Goal: Transaction & Acquisition: Purchase product/service

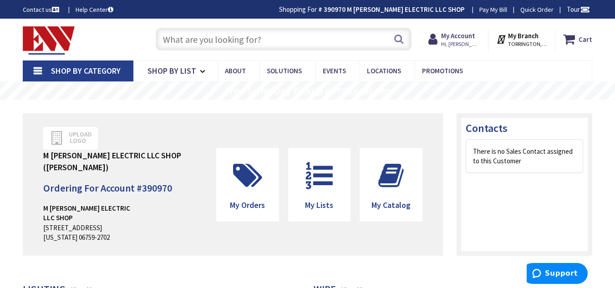
click at [229, 36] on input "text" at bounding box center [284, 39] width 256 height 23
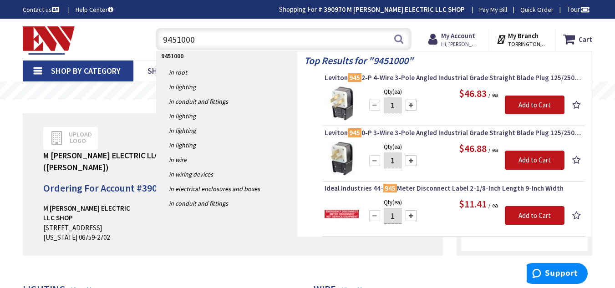
type input "94510001"
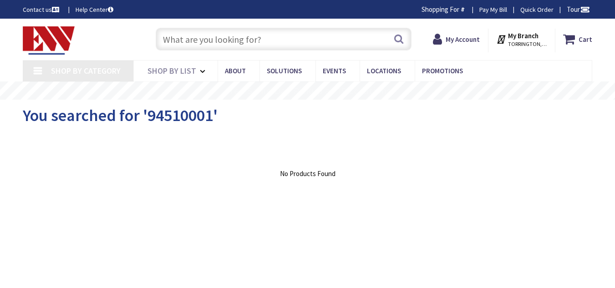
click at [228, 40] on input "text" at bounding box center [284, 39] width 256 height 23
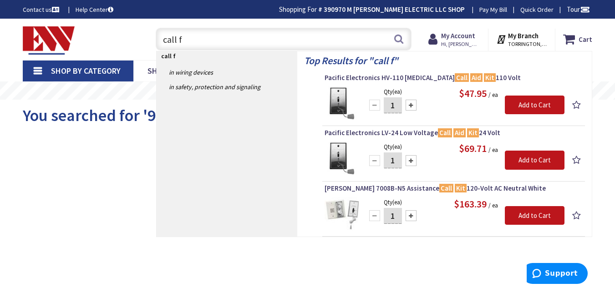
type input "call"
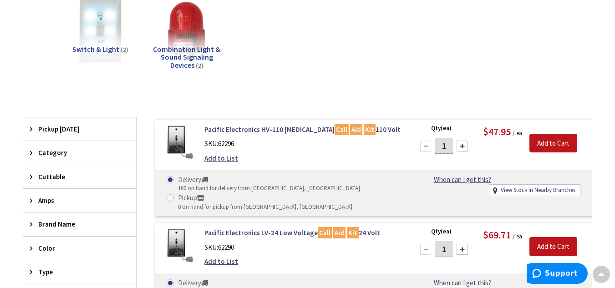
scroll to position [138, 0]
click at [268, 130] on link "Pacific Electronics HV-110 High Voltage Call Aid Kit 110 Volt" at bounding box center [303, 130] width 198 height 10
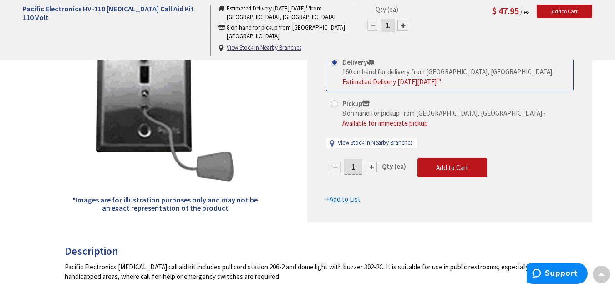
scroll to position [154, 0]
click at [369, 161] on div at bounding box center [371, 166] width 11 height 11
type input "2"
click at [427, 157] on button "Add to Cart" at bounding box center [452, 167] width 70 height 20
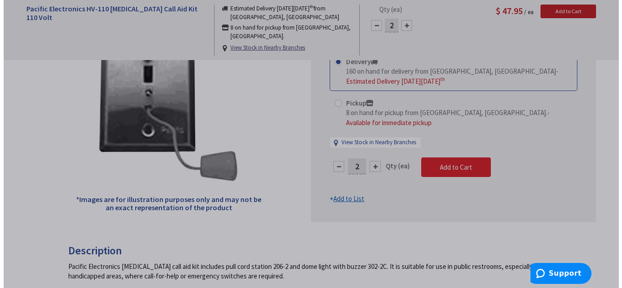
scroll to position [154, 0]
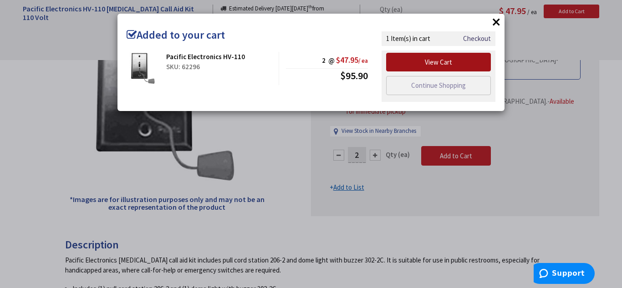
click at [461, 63] on link "View Cart" at bounding box center [438, 62] width 105 height 19
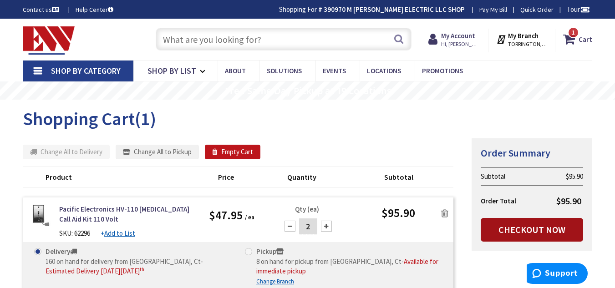
click at [548, 231] on link "Checkout Now" at bounding box center [532, 230] width 102 height 24
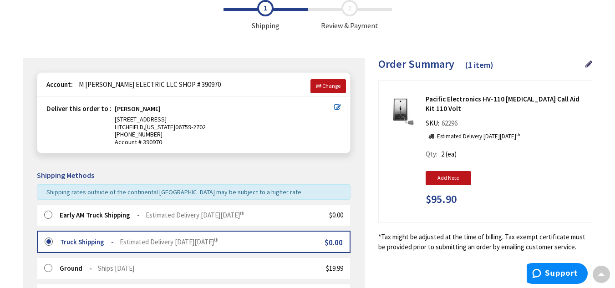
click at [51, 215] on label at bounding box center [51, 215] width 14 height 9
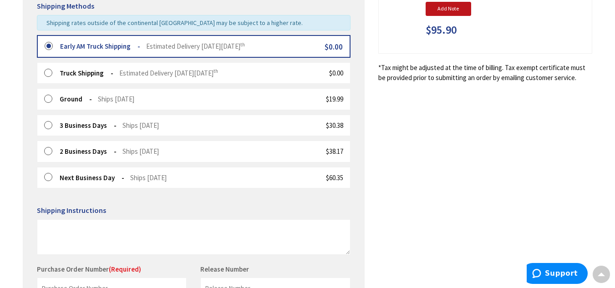
scroll to position [223, 0]
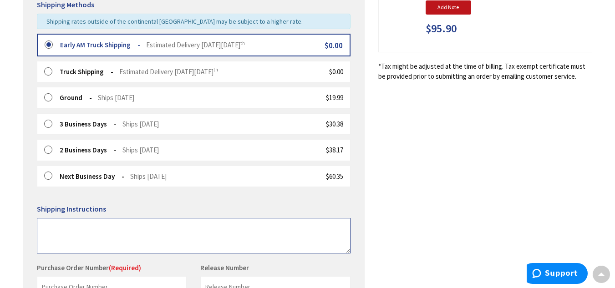
click at [66, 227] on textarea at bounding box center [194, 236] width 314 height 36
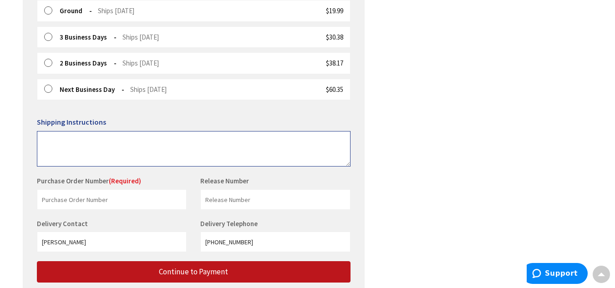
scroll to position [310, 0]
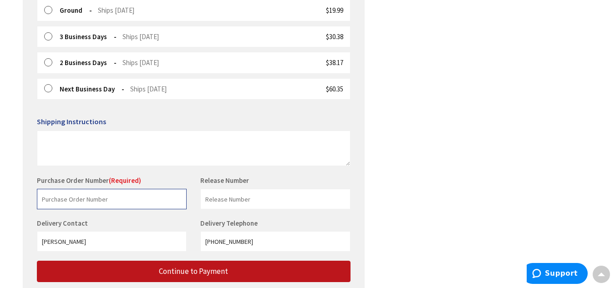
click at [77, 196] on input "text" at bounding box center [112, 199] width 150 height 20
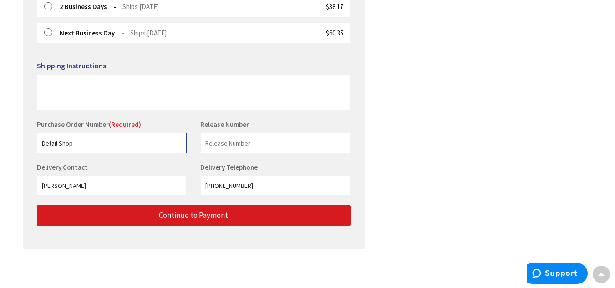
type input "Detail Shop"
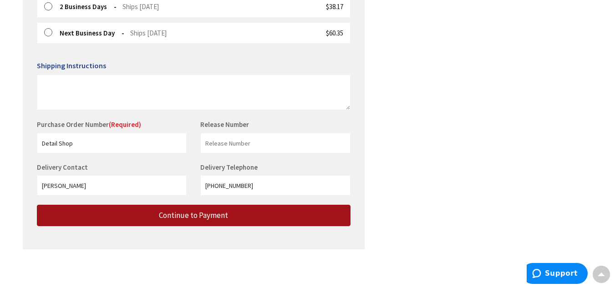
click at [204, 217] on span "Continue to Payment" at bounding box center [193, 215] width 69 height 10
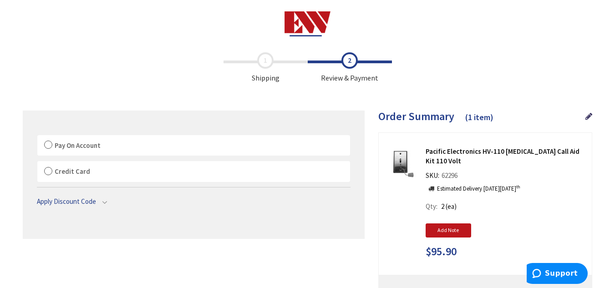
click at [46, 141] on label "Pay On Account" at bounding box center [193, 145] width 313 height 21
click at [51, 143] on label "Pay On Account" at bounding box center [193, 145] width 313 height 21
click at [37, 137] on input "Pay On Account" at bounding box center [37, 137] width 0 height 0
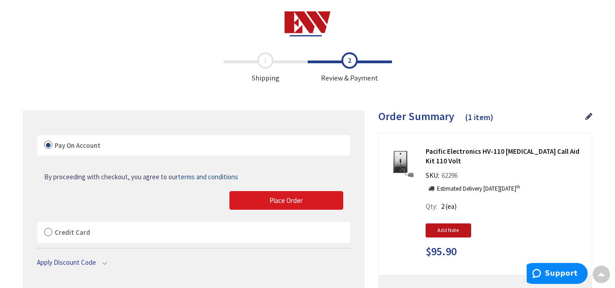
scroll to position [0, 0]
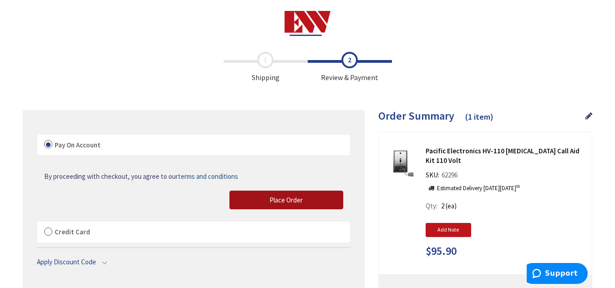
click at [304, 198] on button "Place Order" at bounding box center [286, 200] width 114 height 19
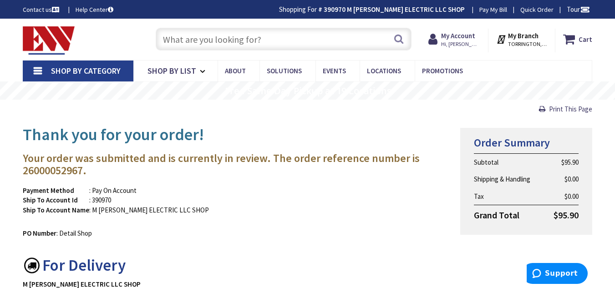
click at [181, 44] on input "text" at bounding box center [284, 39] width 256 height 23
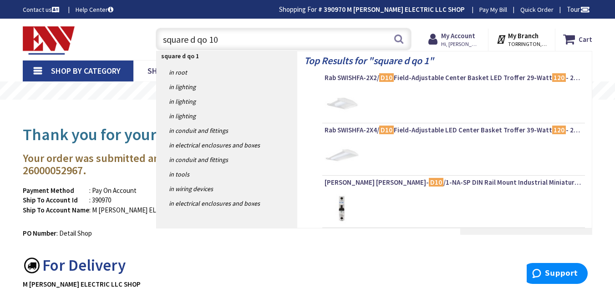
type input "square d qo 100"
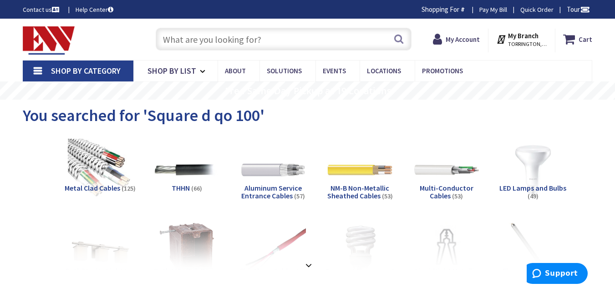
click at [195, 33] on input "text" at bounding box center [284, 39] width 256 height 23
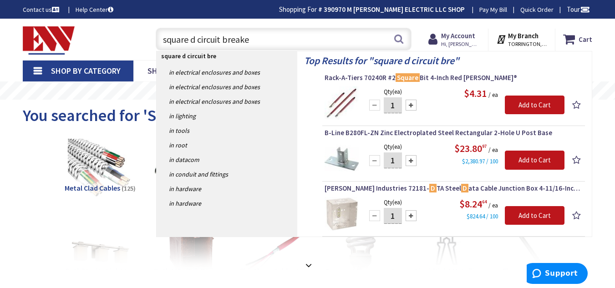
type input "square d circuit breaker"
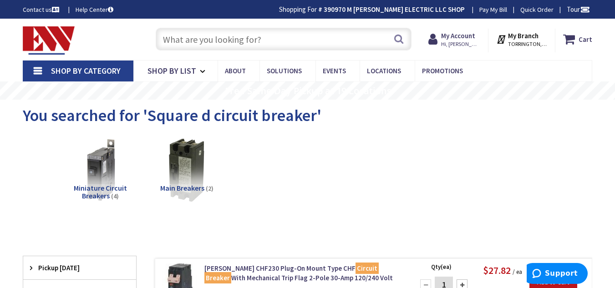
click at [234, 50] on input "text" at bounding box center [284, 39] width 256 height 23
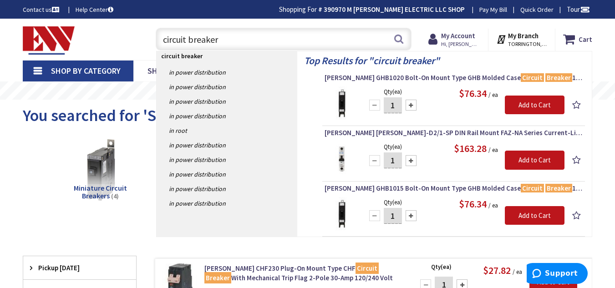
type input "circuit breakers"
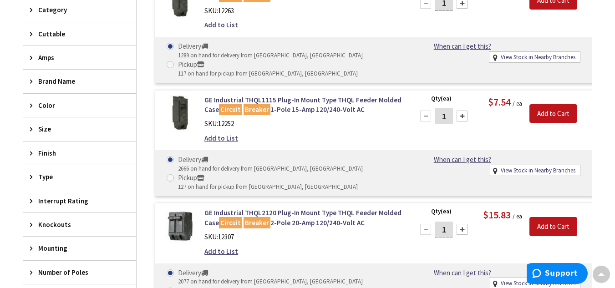
scroll to position [331, 0]
click at [61, 86] on div "Brand Name" at bounding box center [79, 80] width 113 height 23
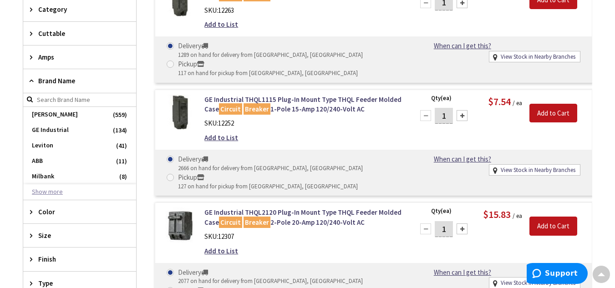
click at [46, 193] on button "Show more" at bounding box center [79, 191] width 113 height 15
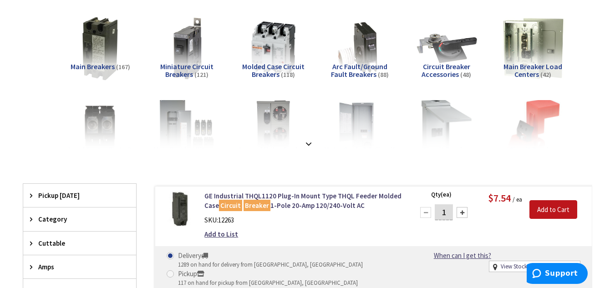
scroll to position [122, 0]
click at [315, 145] on div at bounding box center [308, 123] width 524 height 50
click at [306, 138] on strong at bounding box center [308, 143] width 11 height 10
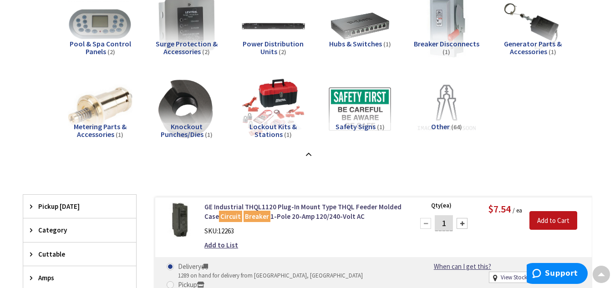
scroll to position [0, 0]
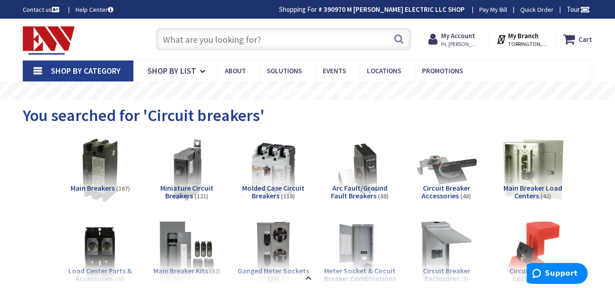
click at [35, 68] on link "Shop By Category" at bounding box center [78, 71] width 111 height 21
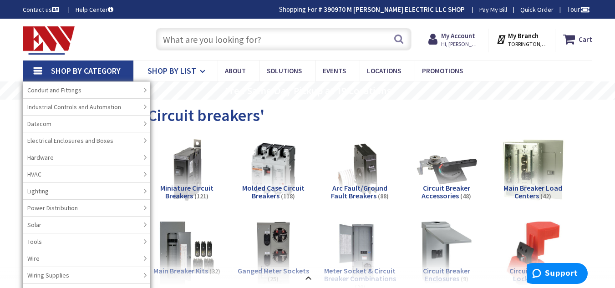
click at [200, 66] on icon at bounding box center [204, 71] width 9 height 20
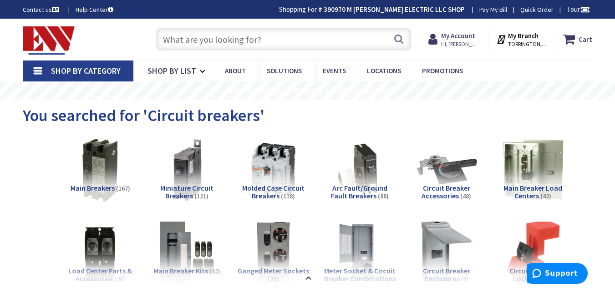
click at [30, 74] on link "Shop By Category" at bounding box center [78, 71] width 111 height 21
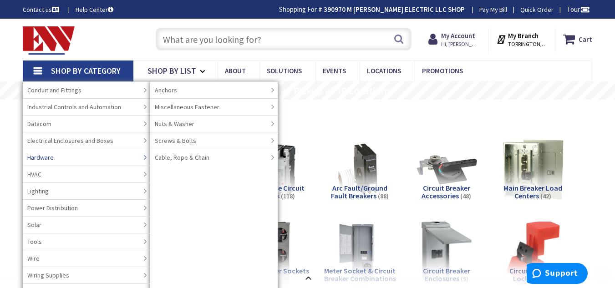
scroll to position [76, 0]
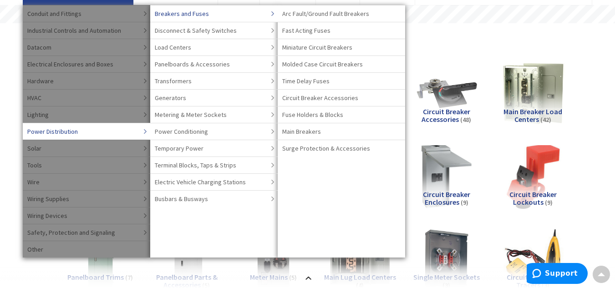
click at [263, 7] on link "Breakers and Fuses" at bounding box center [213, 13] width 127 height 17
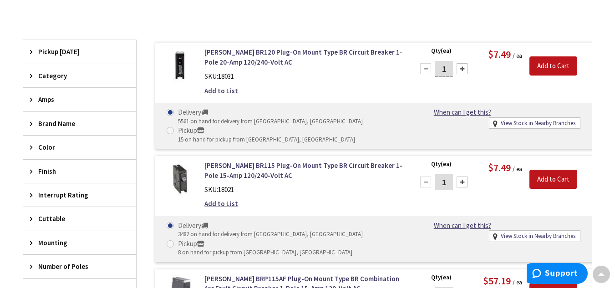
scroll to position [331, 0]
click at [44, 70] on div "Category" at bounding box center [79, 75] width 113 height 23
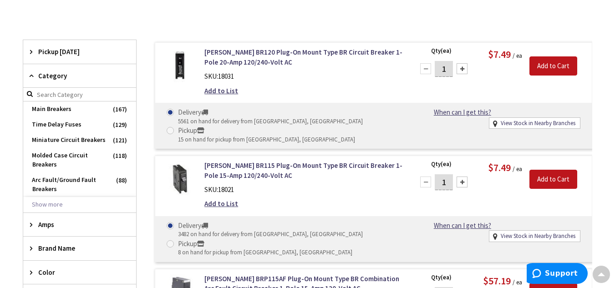
click at [40, 76] on span "Category" at bounding box center [75, 76] width 74 height 10
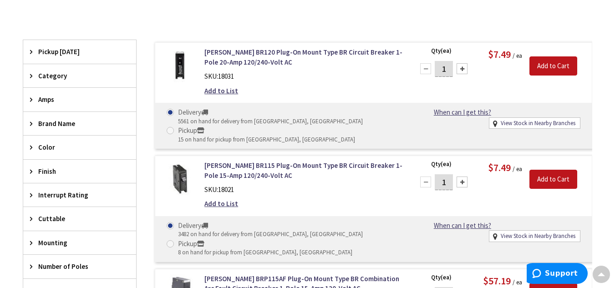
click at [53, 120] on span "Brand Name" at bounding box center [75, 124] width 74 height 10
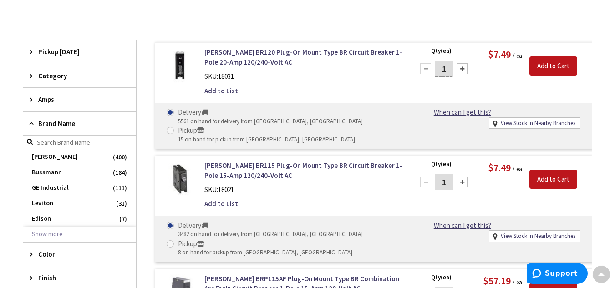
click at [39, 234] on button "Show more" at bounding box center [79, 234] width 113 height 15
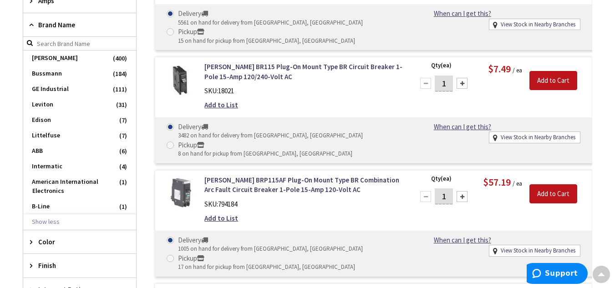
scroll to position [429, 0]
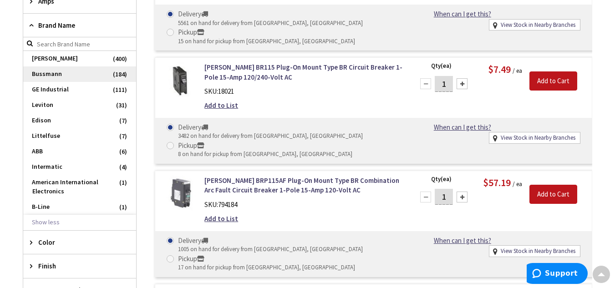
click at [84, 75] on span "Bussmann" at bounding box center [79, 73] width 113 height 15
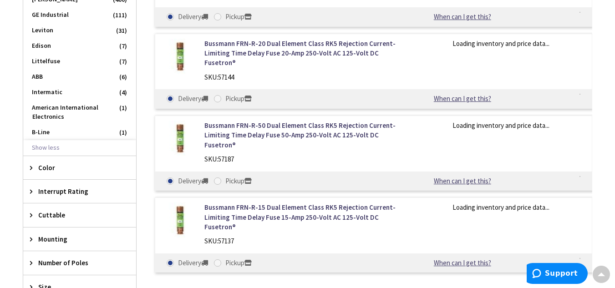
scroll to position [355, 0]
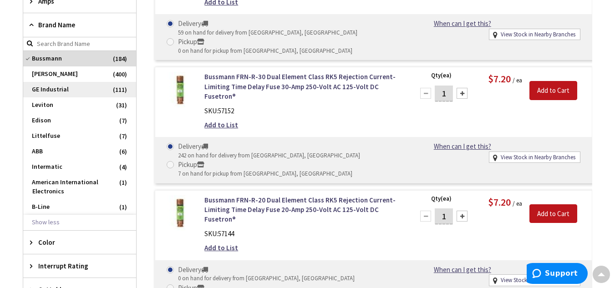
click at [46, 87] on span "GE Industrial" at bounding box center [79, 89] width 113 height 15
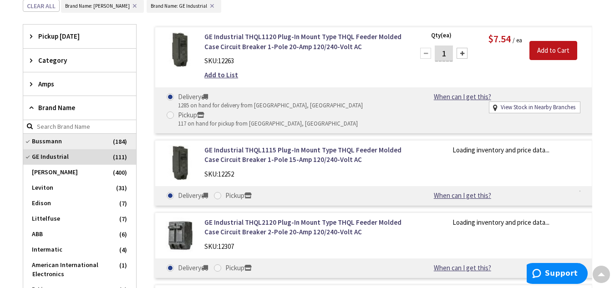
scroll to position [437, 0]
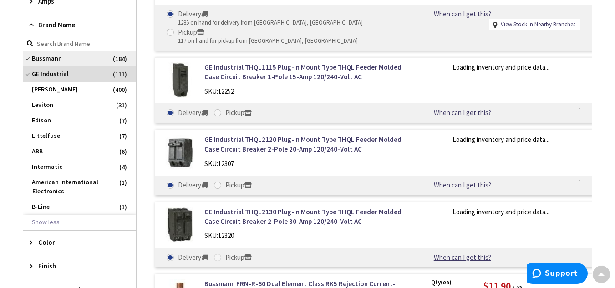
click at [36, 54] on span "Bussmann" at bounding box center [79, 58] width 113 height 15
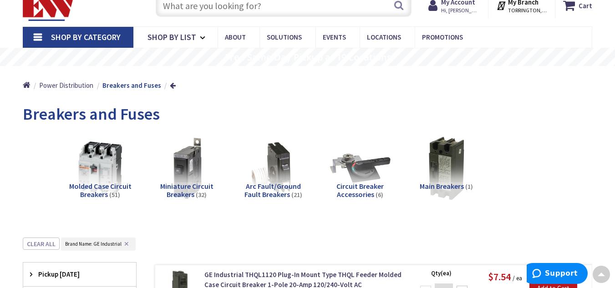
scroll to position [0, 0]
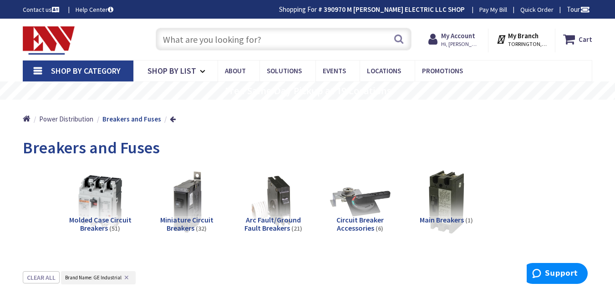
click at [250, 41] on input "text" at bounding box center [284, 39] width 256 height 23
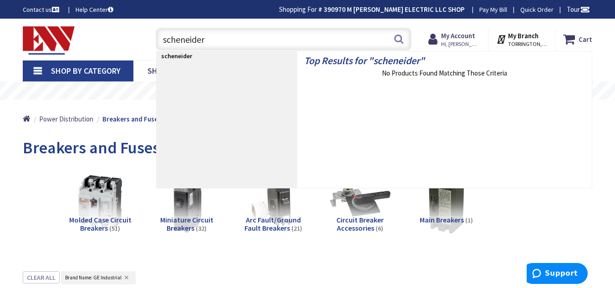
type input "Schneider"
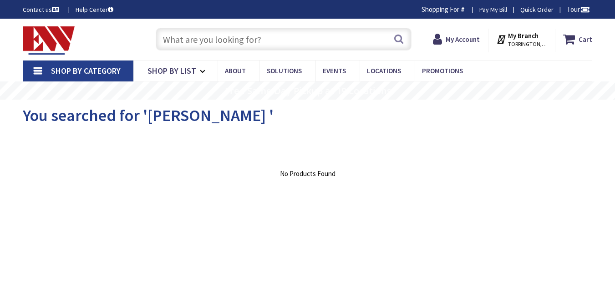
click at [240, 48] on input "text" at bounding box center [284, 39] width 256 height 23
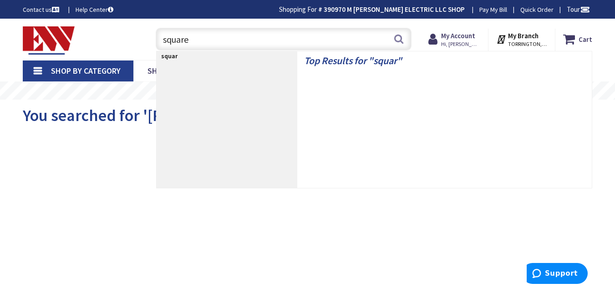
type input "square d"
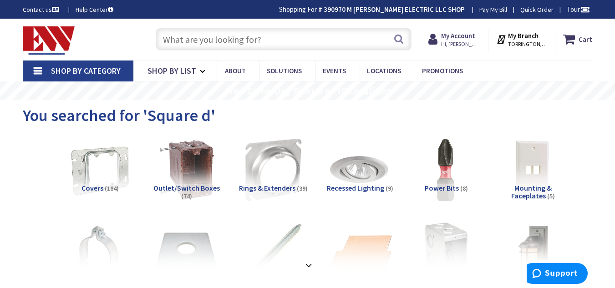
click at [226, 38] on input "text" at bounding box center [284, 39] width 256 height 23
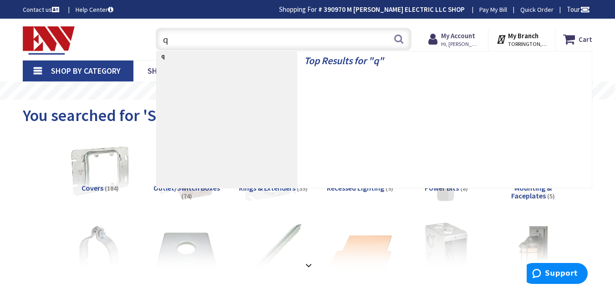
type input "qo"
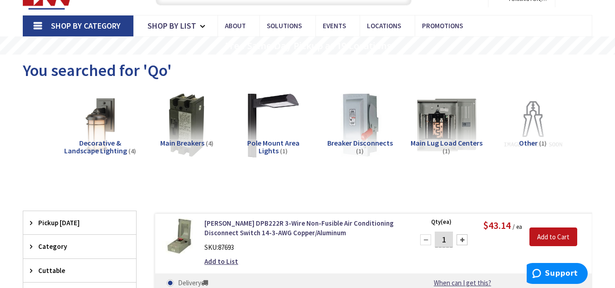
scroll to position [46, 0]
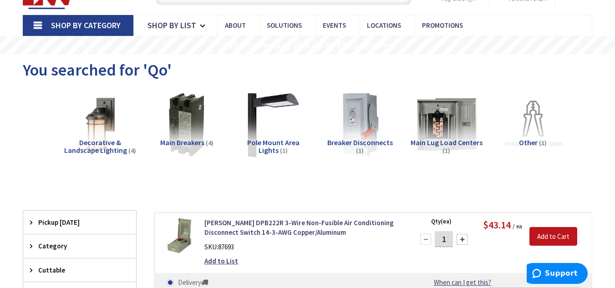
click at [76, 206] on div "Clear all" at bounding box center [307, 202] width 569 height 17
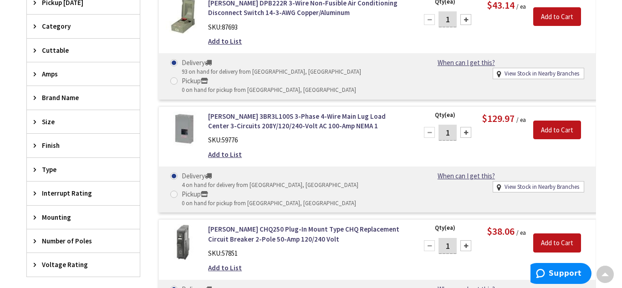
scroll to position [0, 0]
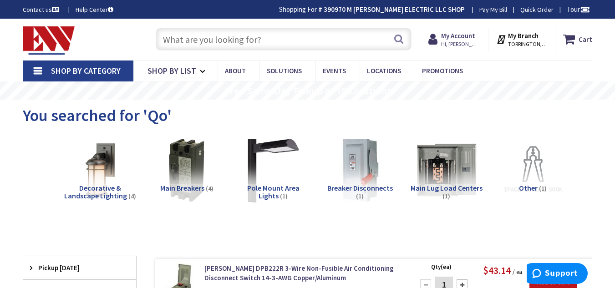
click at [201, 41] on input "text" at bounding box center [284, 39] width 256 height 23
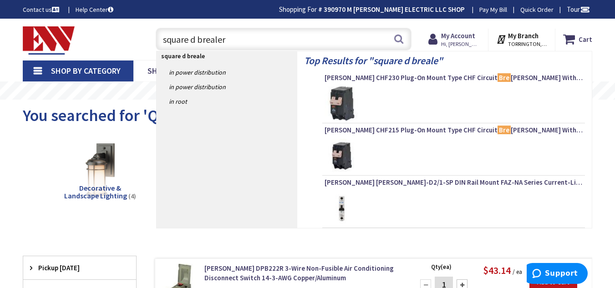
type input "square d brealers"
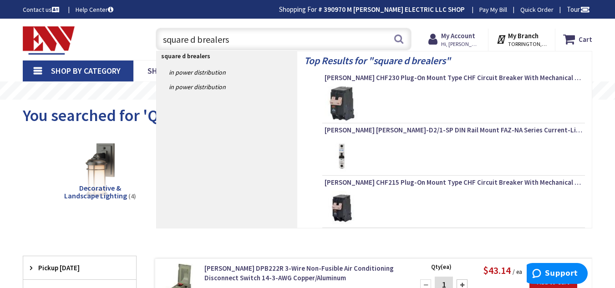
click at [201, 45] on input "square d brealers" at bounding box center [284, 39] width 256 height 23
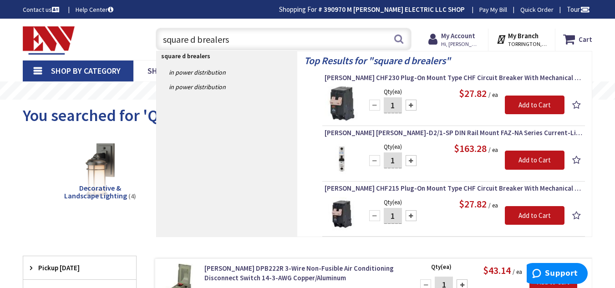
click at [201, 45] on input "square d brealers" at bounding box center [284, 39] width 256 height 23
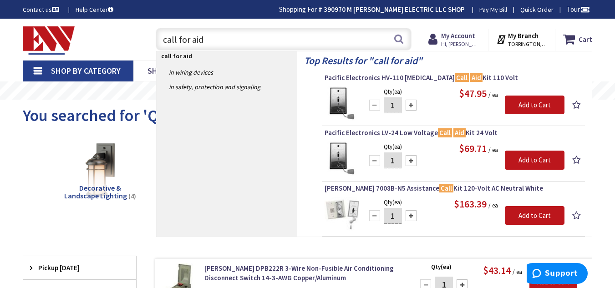
type input "call for aid"
click at [412, 155] on div at bounding box center [411, 160] width 11 height 11
type input "3"
click at [540, 165] on input "Add to Cart" at bounding box center [535, 160] width 60 height 19
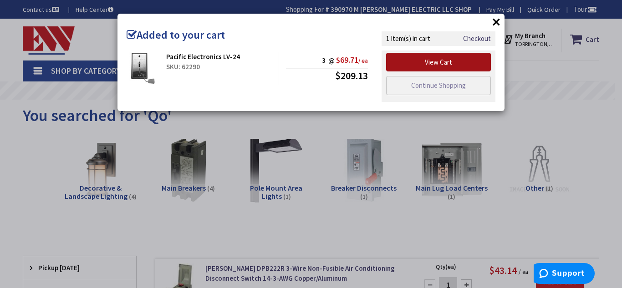
click at [462, 60] on link "View Cart" at bounding box center [438, 62] width 105 height 19
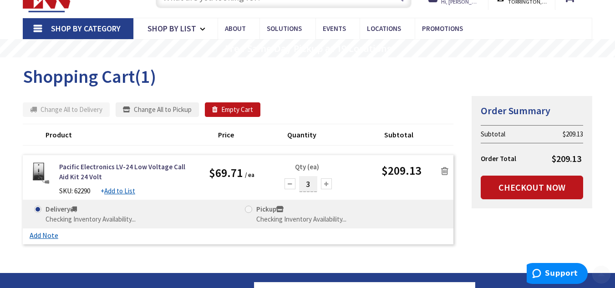
scroll to position [92, 0]
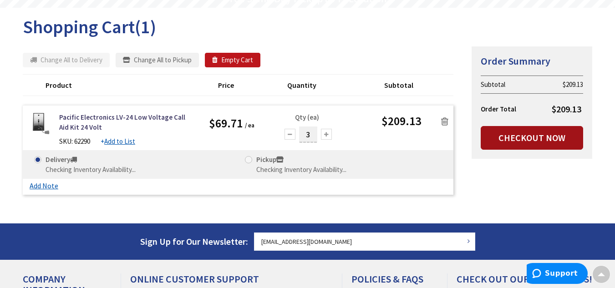
click at [511, 133] on link "Checkout Now" at bounding box center [532, 138] width 102 height 24
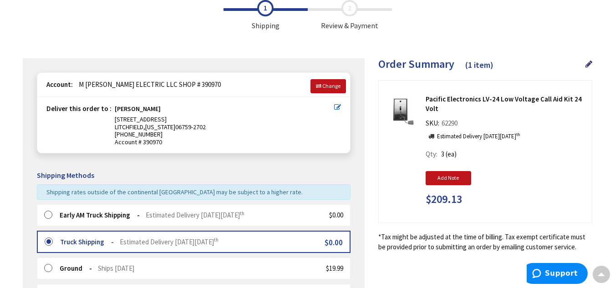
click at [46, 215] on label at bounding box center [51, 215] width 14 height 9
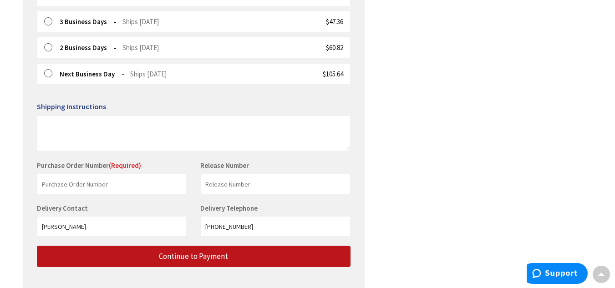
scroll to position [326, 0]
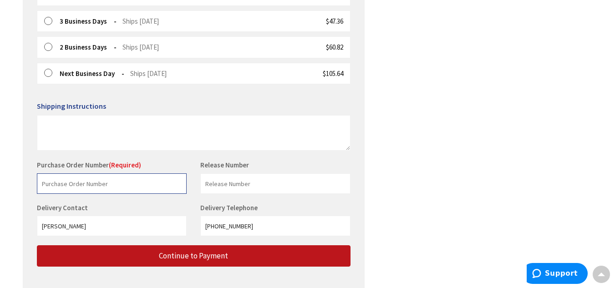
click at [74, 191] on input "text" at bounding box center [112, 183] width 150 height 20
type input "Detail shop"
click at [440, 137] on div "Shipping Review & Payment Estimated Total $209.13 1 Some items on your order ar…" at bounding box center [307, 10] width 569 height 577
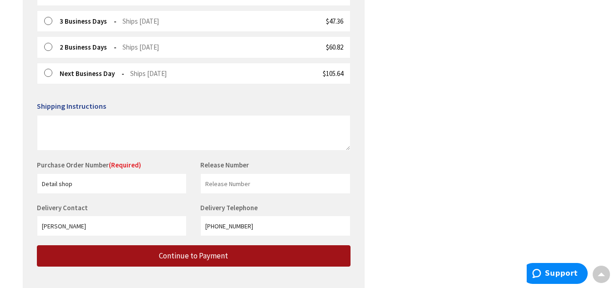
click at [151, 261] on button "Continue to Payment" at bounding box center [194, 255] width 314 height 21
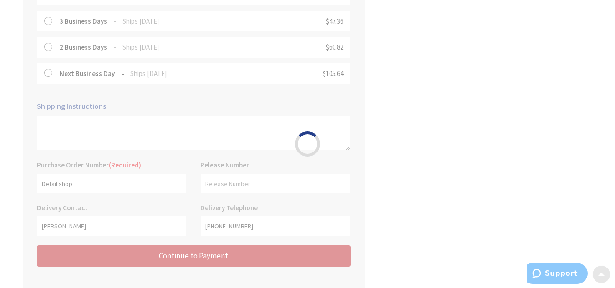
click at [195, 176] on div "Please wait..." at bounding box center [307, 144] width 615 height 288
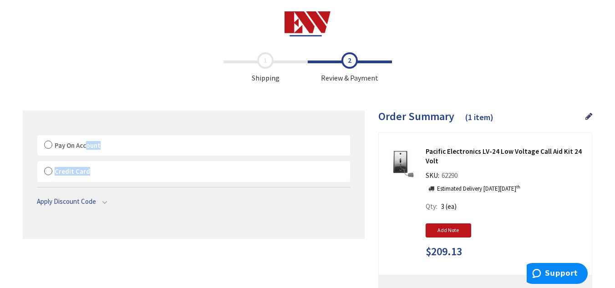
drag, startPoint x: 195, startPoint y: 176, endPoint x: 85, endPoint y: 148, distance: 113.2
click at [85, 148] on div "Pay On Account By proceeding with checkout, you agree to our terms and conditio…" at bounding box center [194, 159] width 314 height 48
click at [46, 141] on label "Pay On Account" at bounding box center [193, 145] width 313 height 21
click at [37, 137] on input "Pay On Account" at bounding box center [37, 137] width 0 height 0
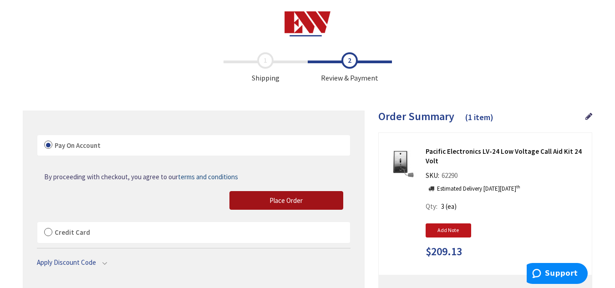
click at [314, 208] on button "Place Order" at bounding box center [286, 200] width 114 height 19
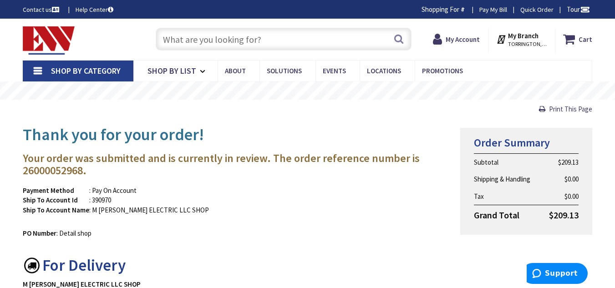
click at [60, 28] on img at bounding box center [49, 40] width 52 height 28
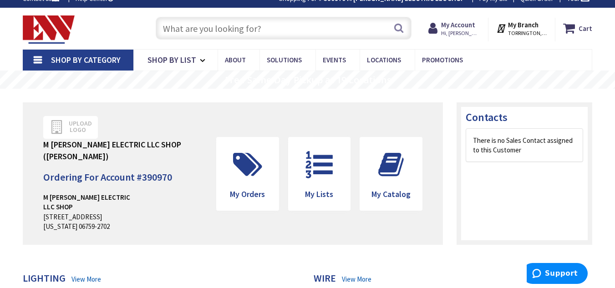
scroll to position [11, 0]
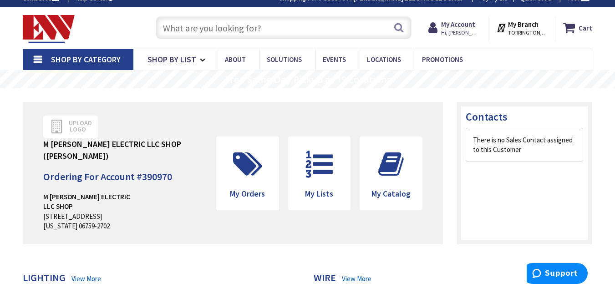
click at [51, 124] on div "Upload Logo" at bounding box center [70, 127] width 55 height 23
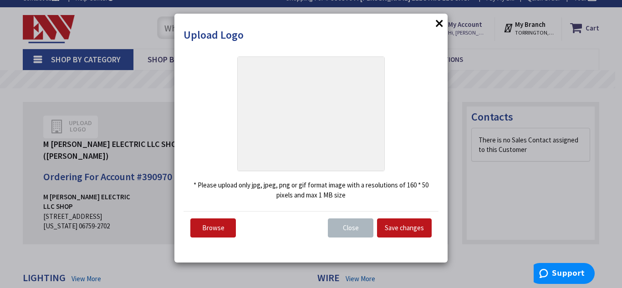
click at [442, 23] on span "×" at bounding box center [439, 22] width 9 height 21
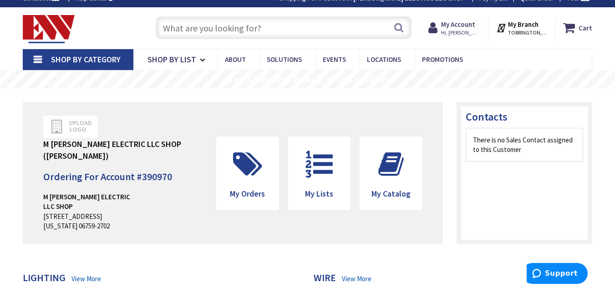
click at [57, 124] on icon at bounding box center [56, 127] width 11 height 14
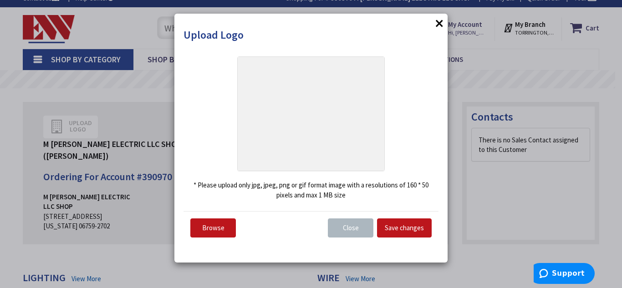
click at [217, 227] on input "file" at bounding box center [213, 227] width 46 height 19
click at [441, 21] on span "×" at bounding box center [439, 22] width 9 height 21
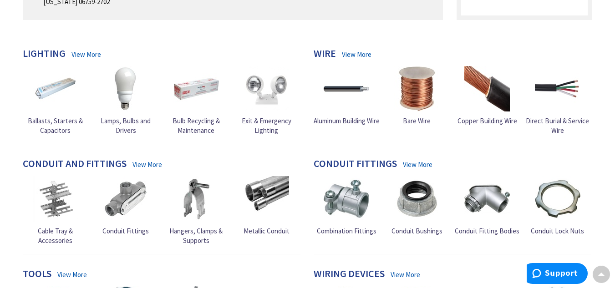
scroll to position [0, 0]
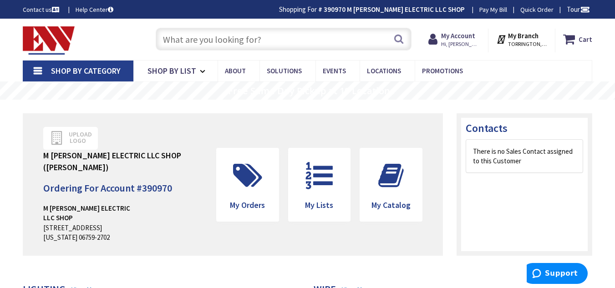
click at [53, 38] on img at bounding box center [49, 40] width 52 height 28
click at [62, 40] on img at bounding box center [49, 40] width 52 height 28
